Goal: Transaction & Acquisition: Purchase product/service

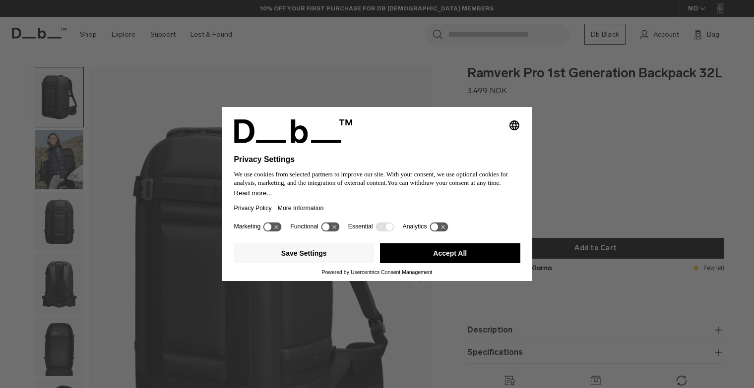
click at [461, 249] on button "Accept All" at bounding box center [450, 253] width 140 height 20
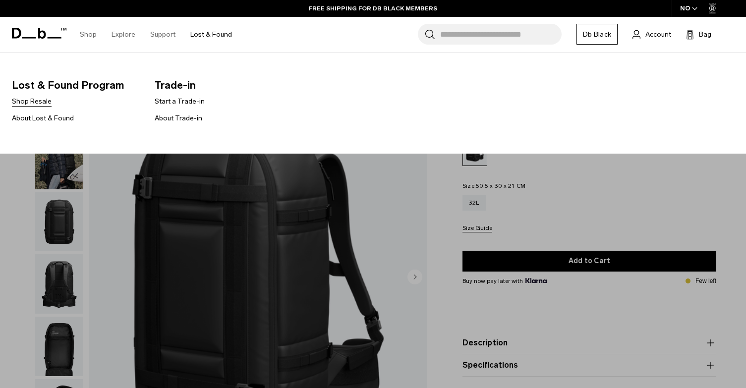
click at [25, 103] on link "Shop Resale" at bounding box center [32, 101] width 40 height 10
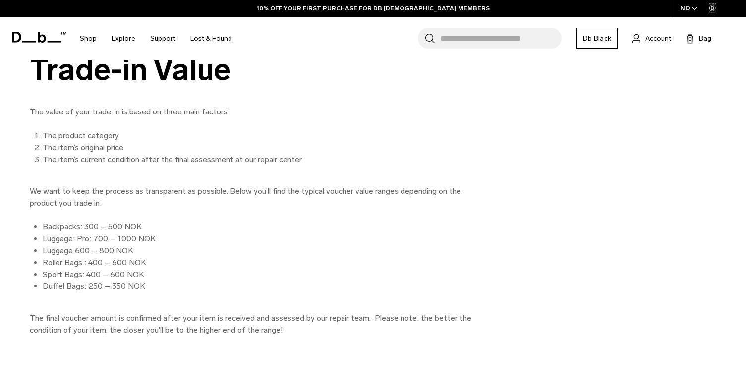
scroll to position [1433, 0]
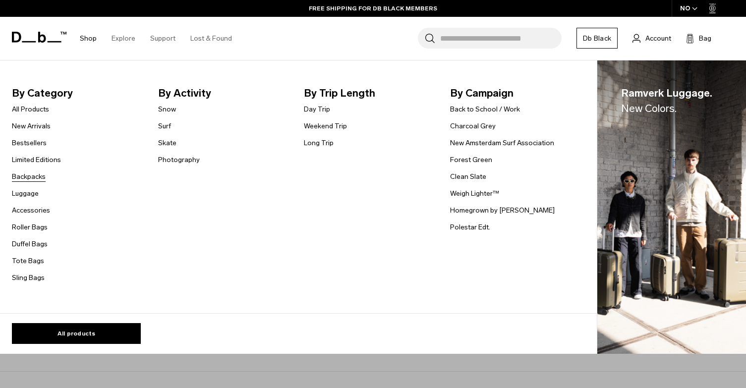
click at [31, 175] on link "Backpacks" at bounding box center [29, 177] width 34 height 10
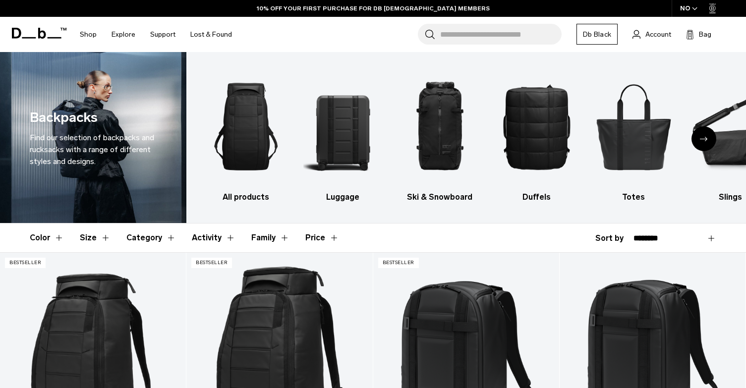
click at [152, 236] on button "Category" at bounding box center [151, 238] width 50 height 29
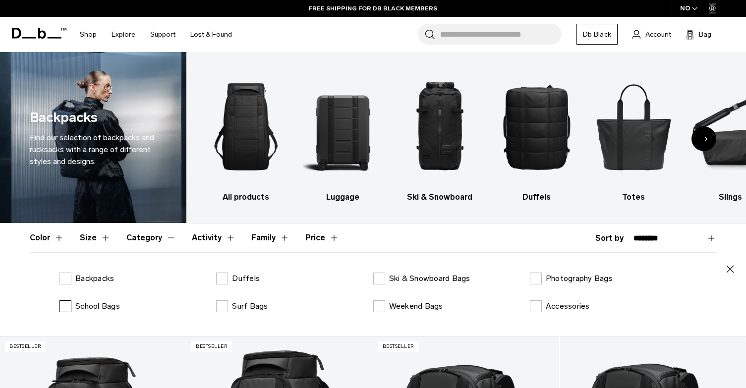
click at [65, 307] on label "School Bags" at bounding box center [89, 306] width 60 height 12
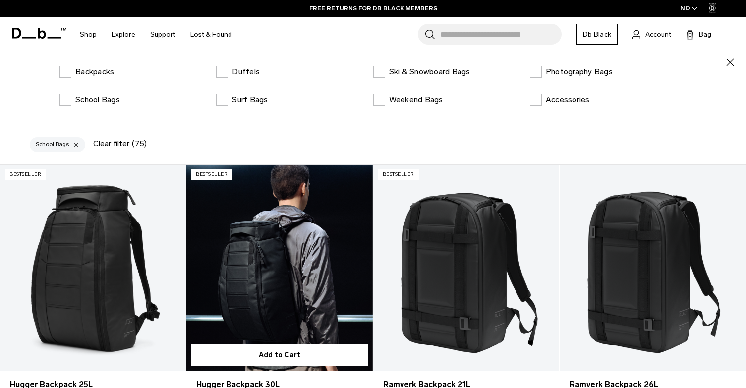
scroll to position [198, 0]
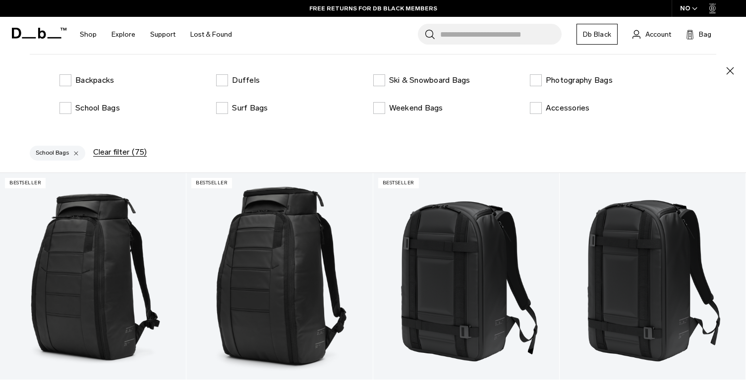
click at [117, 150] on button "Clear filter (75)" at bounding box center [120, 152] width 54 height 9
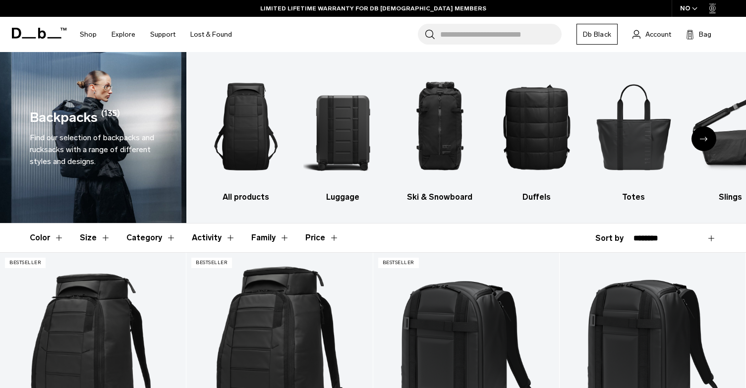
click at [252, 237] on button "Family" at bounding box center [270, 238] width 38 height 29
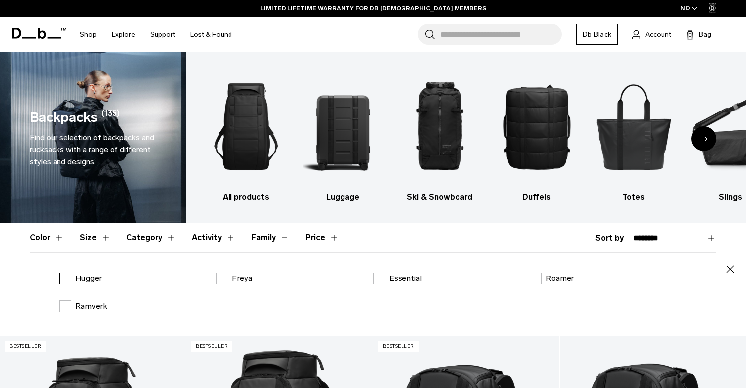
click at [65, 277] on label "Hugger" at bounding box center [80, 279] width 43 height 12
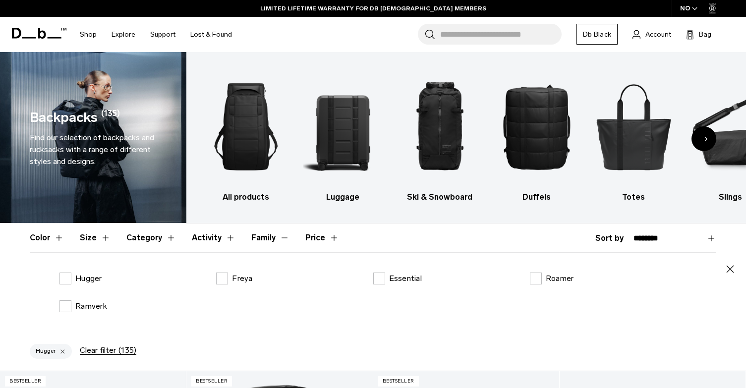
click at [259, 234] on button "Family" at bounding box center [270, 238] width 38 height 29
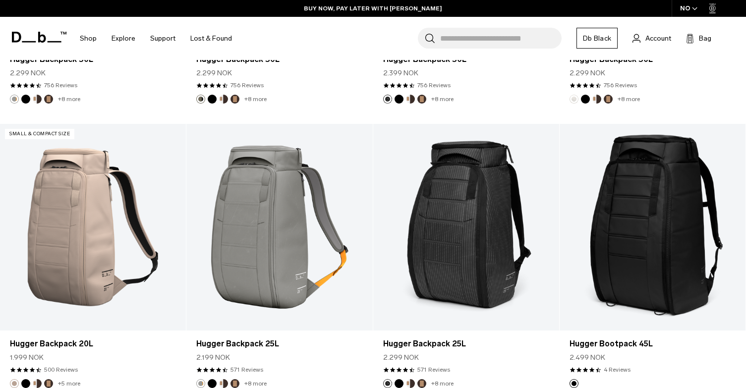
scroll to position [1091, 0]
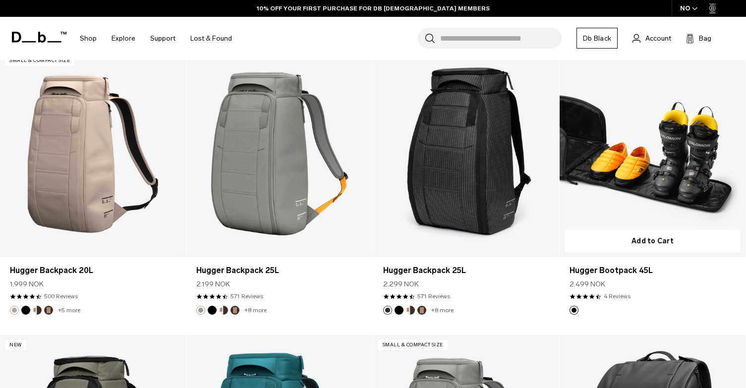
click at [620, 142] on link "Hugger Bootpack 45L" at bounding box center [653, 154] width 186 height 207
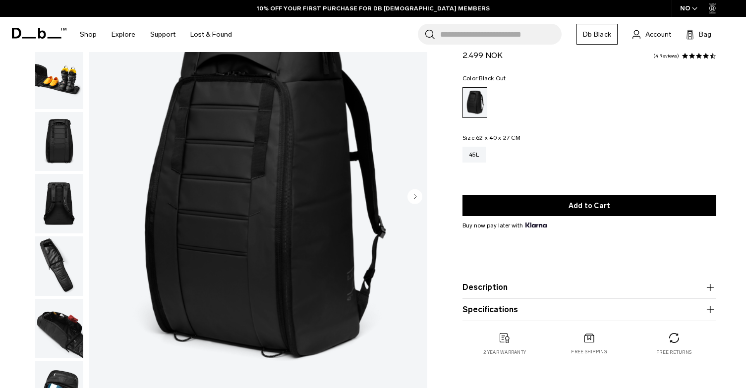
scroll to position [99, 0]
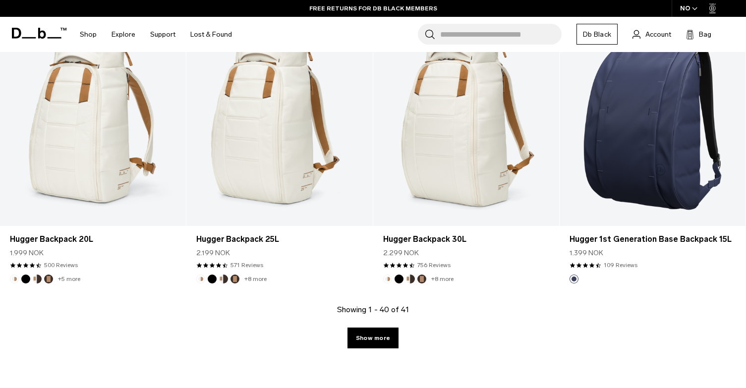
scroll to position [2868, 0]
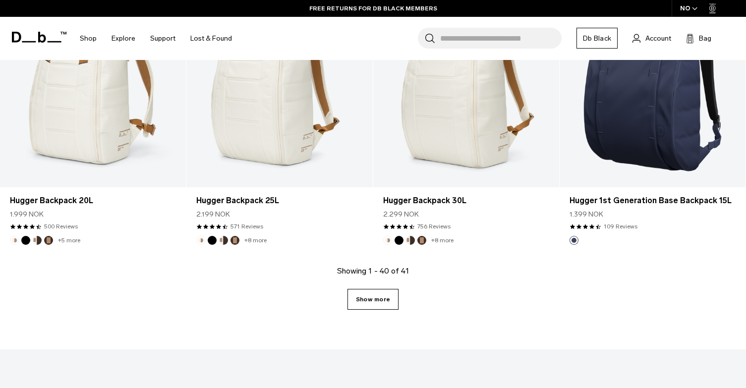
click at [397, 298] on link "Show more" at bounding box center [373, 299] width 51 height 21
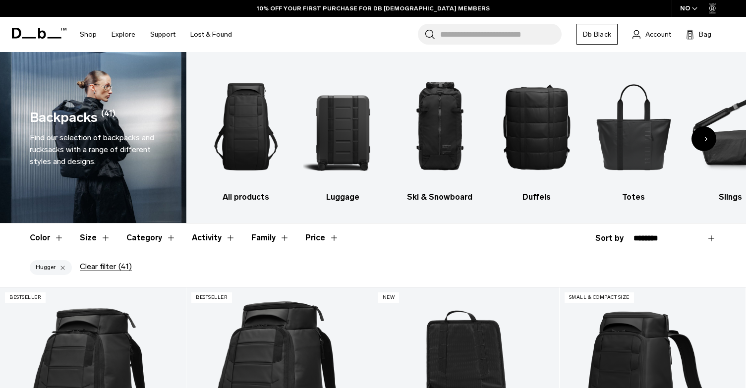
click at [266, 237] on button "Family" at bounding box center [270, 238] width 38 height 29
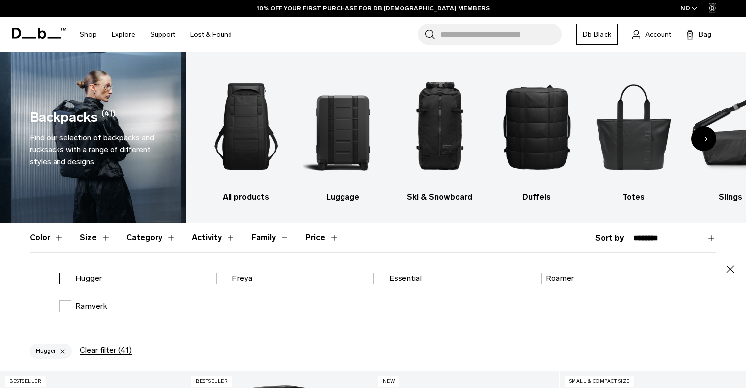
click at [85, 280] on p "Hugger" at bounding box center [88, 279] width 27 height 12
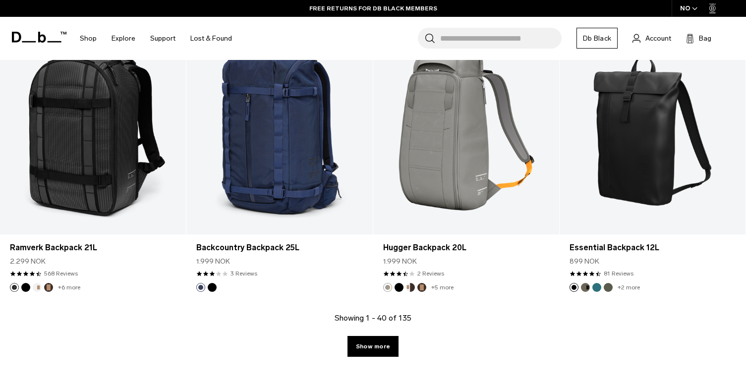
scroll to position [2975, 0]
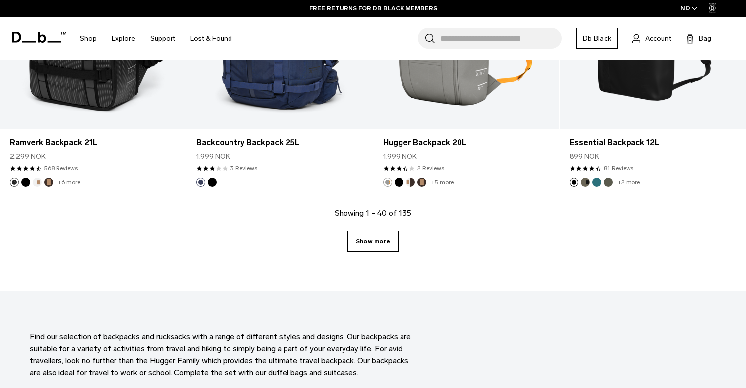
click at [366, 251] on link "Show more" at bounding box center [373, 241] width 51 height 21
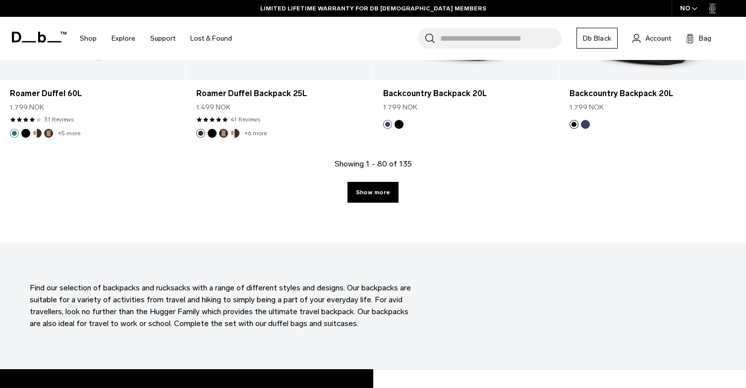
scroll to position [5766, 0]
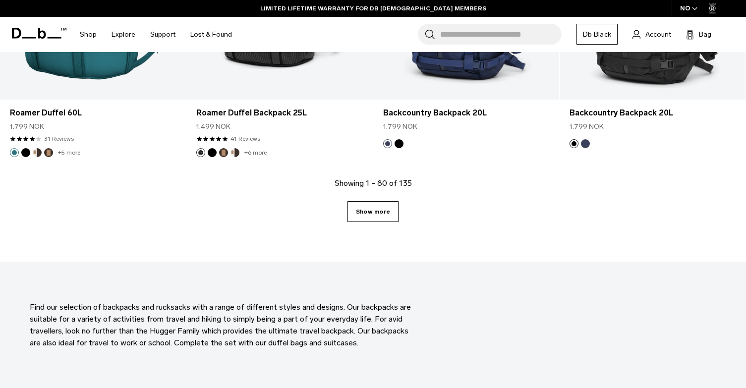
click at [391, 217] on link "Show more" at bounding box center [373, 211] width 51 height 21
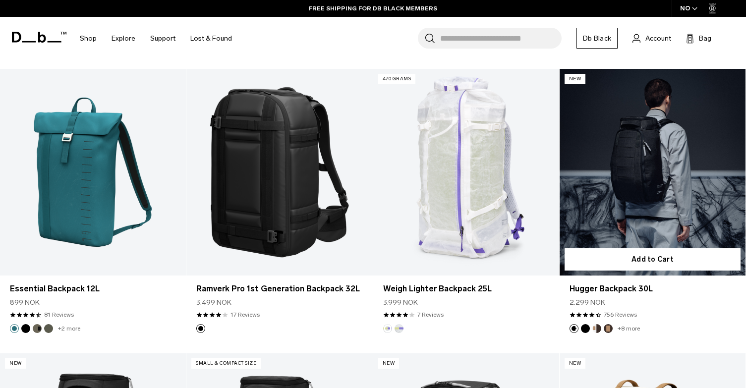
scroll to position [7006, 0]
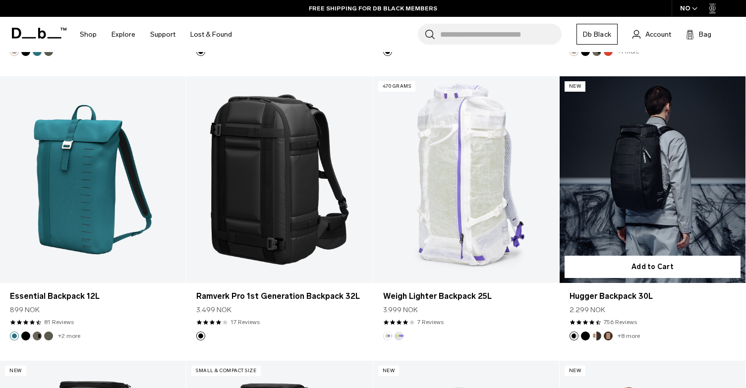
click at [635, 139] on link "Hugger Backpack 30L" at bounding box center [653, 179] width 186 height 207
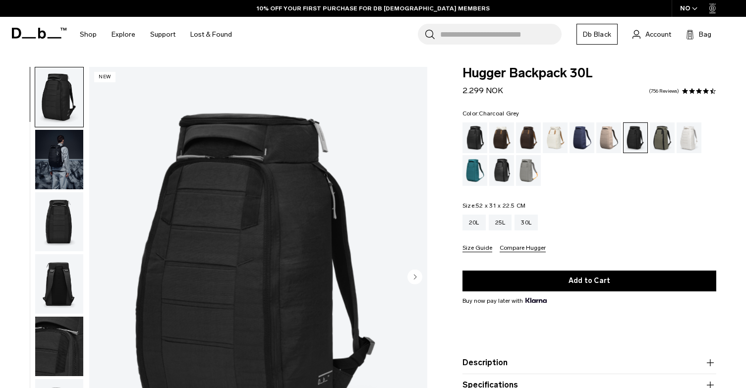
click at [68, 153] on img "button" at bounding box center [59, 159] width 48 height 59
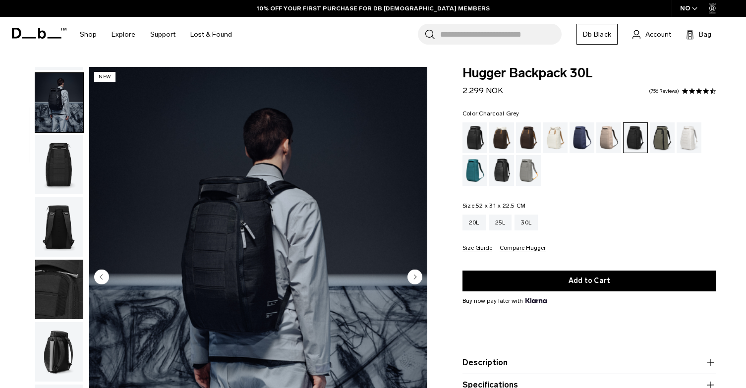
scroll to position [62, 0]
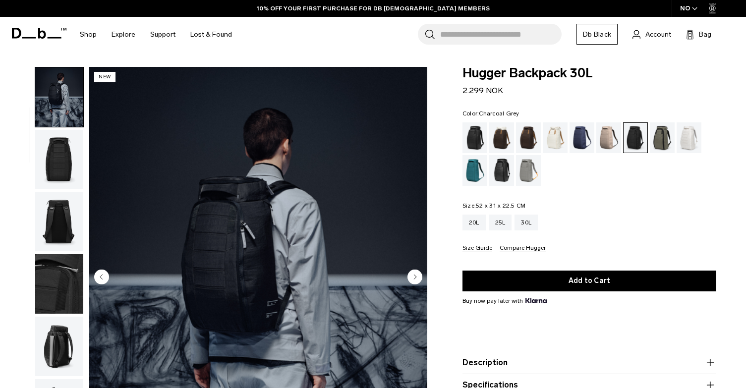
click at [66, 219] on img "button" at bounding box center [59, 221] width 48 height 59
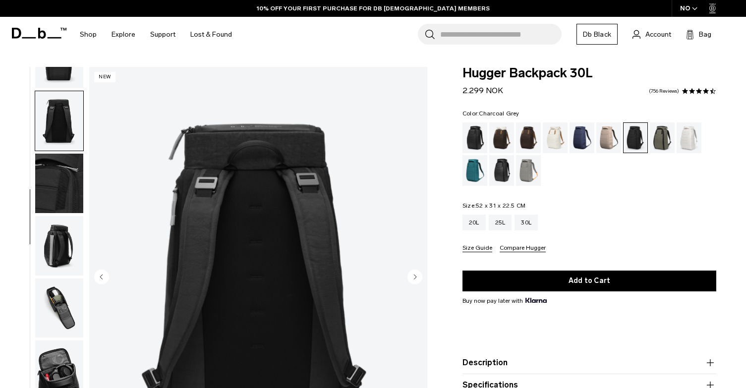
scroll to position [187, 0]
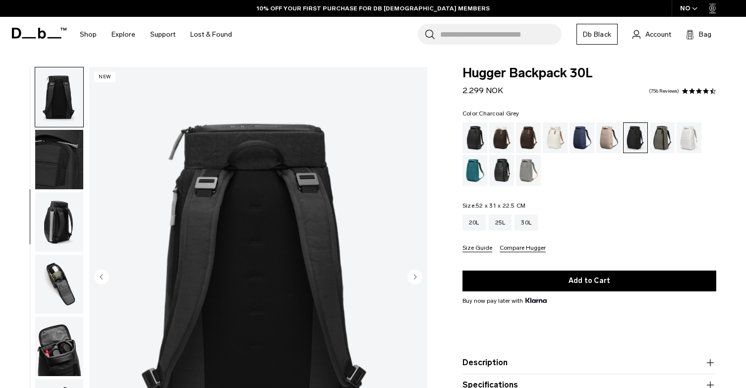
click at [57, 214] on img "button" at bounding box center [59, 221] width 48 height 59
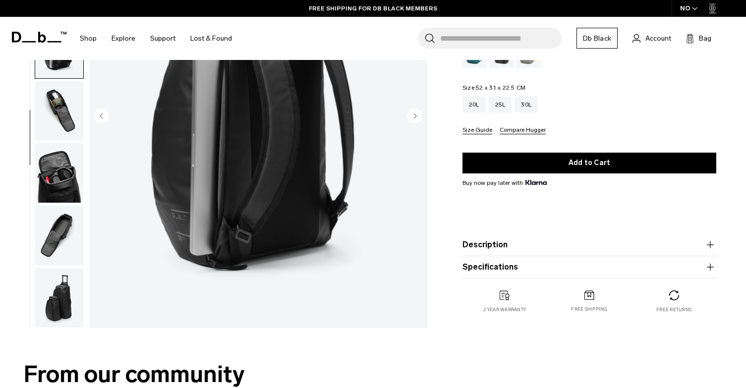
scroll to position [198, 0]
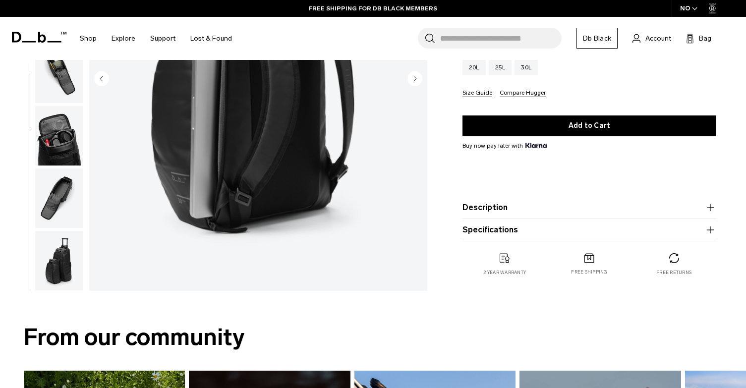
click at [502, 207] on button "Description" at bounding box center [590, 208] width 254 height 12
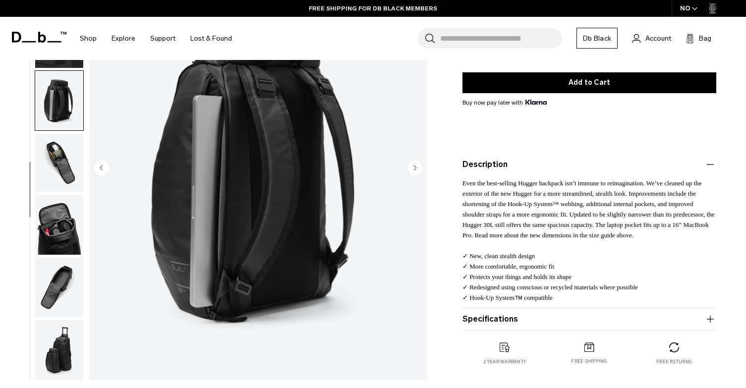
click at [525, 318] on button "Specifications" at bounding box center [590, 319] width 254 height 12
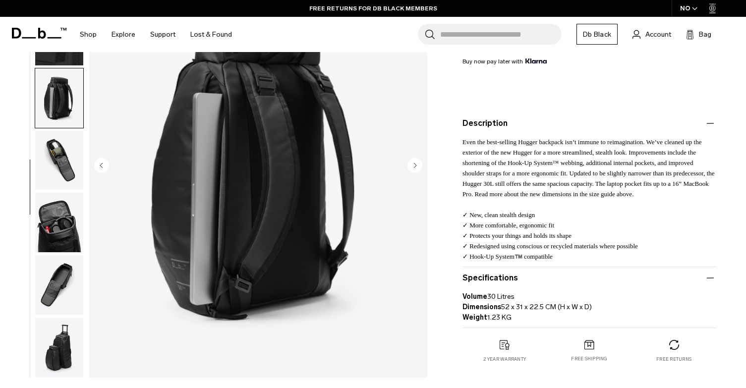
scroll to position [248, 0]
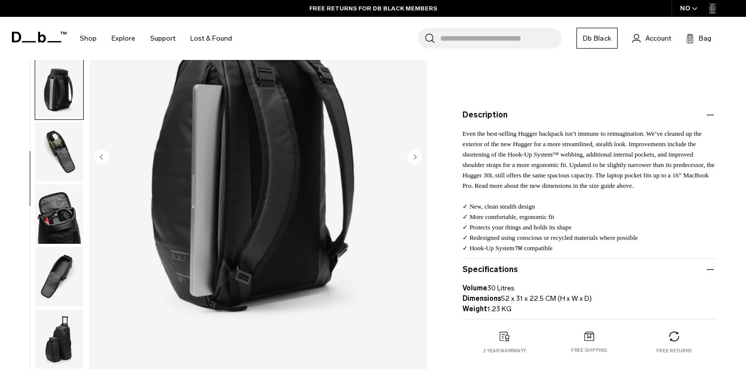
click at [50, 222] on img "button" at bounding box center [59, 213] width 48 height 59
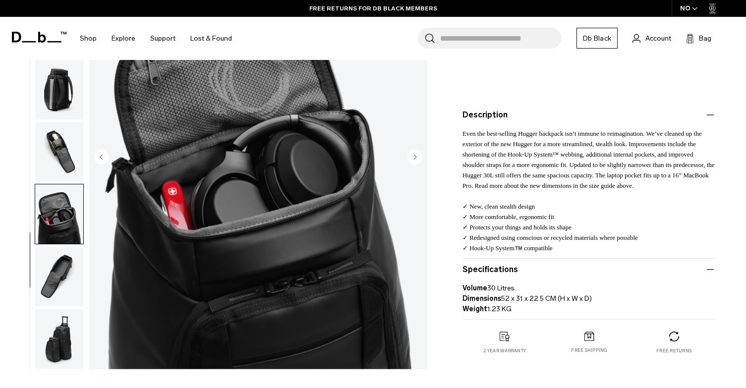
click at [59, 150] on img "button" at bounding box center [59, 151] width 48 height 59
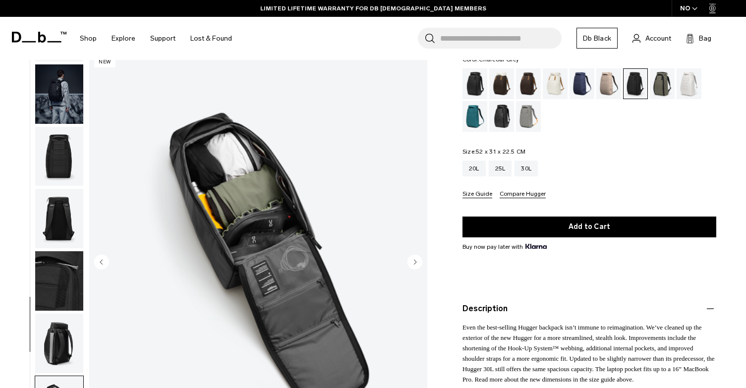
scroll to position [50, 0]
